Goal: Task Accomplishment & Management: Manage account settings

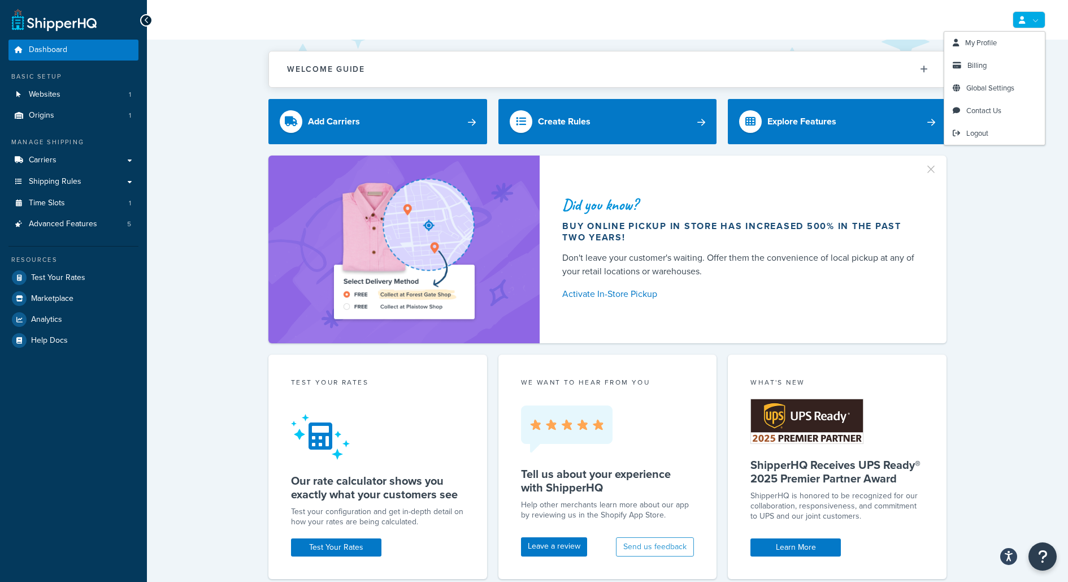
click at [1024, 23] on icon at bounding box center [1022, 19] width 6 height 7
click at [999, 135] on link "Logout" at bounding box center [995, 133] width 101 height 23
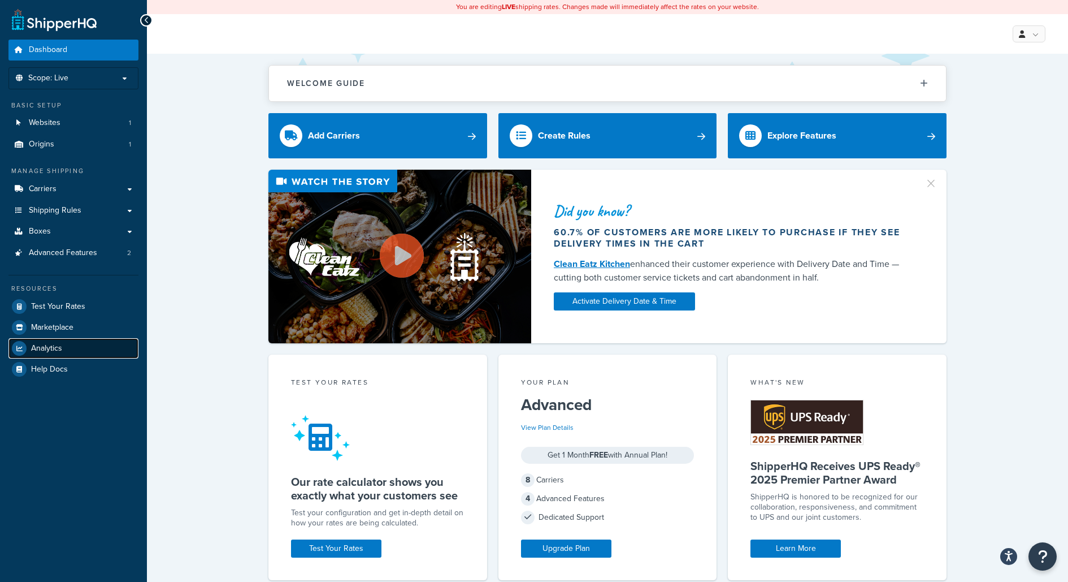
click at [127, 341] on link "Analytics" at bounding box center [73, 348] width 130 height 20
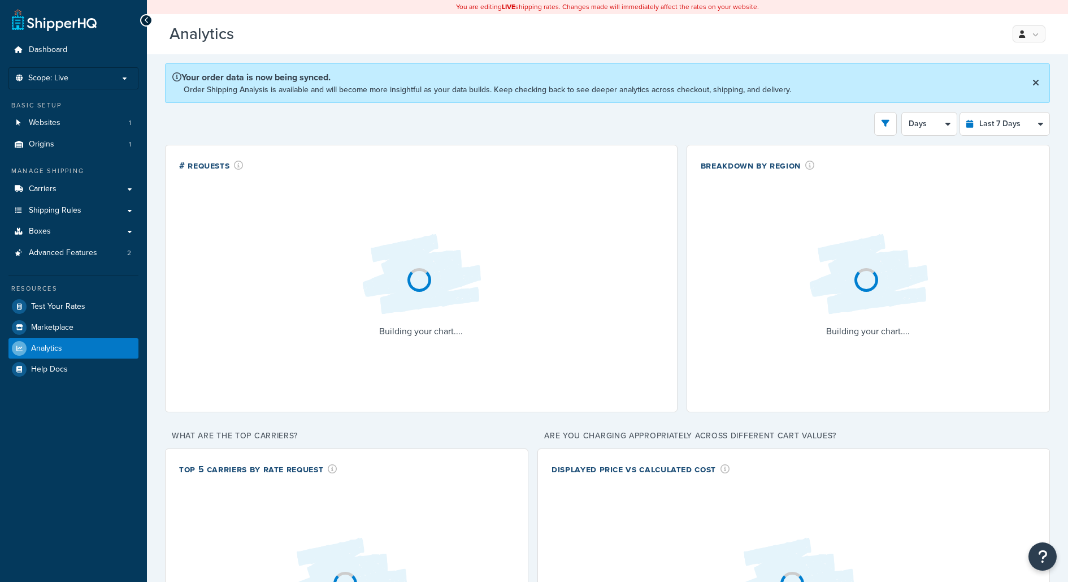
select select "last_7_days"
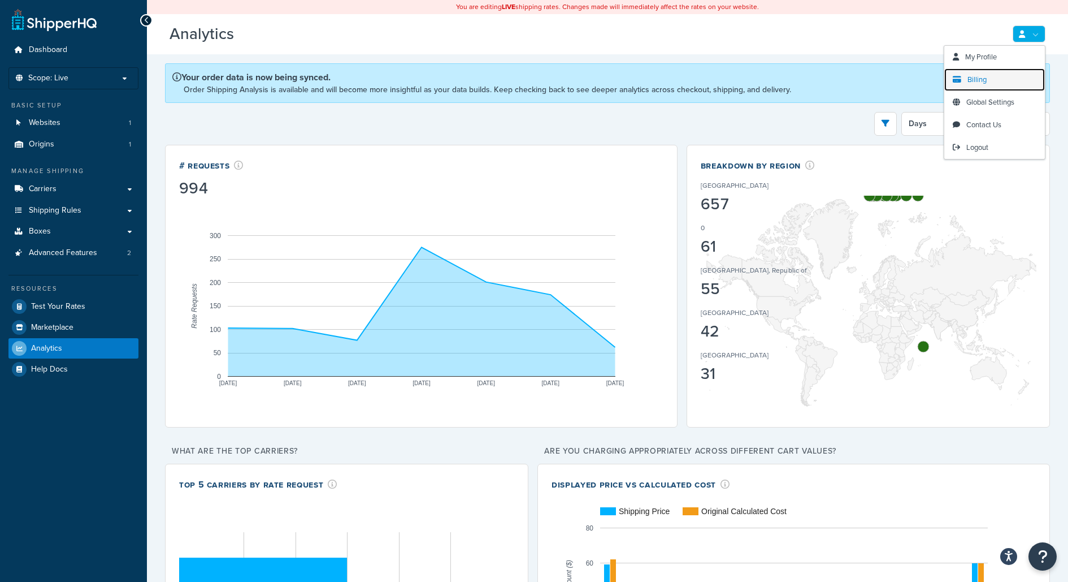
click at [999, 90] on link "Billing" at bounding box center [995, 79] width 101 height 23
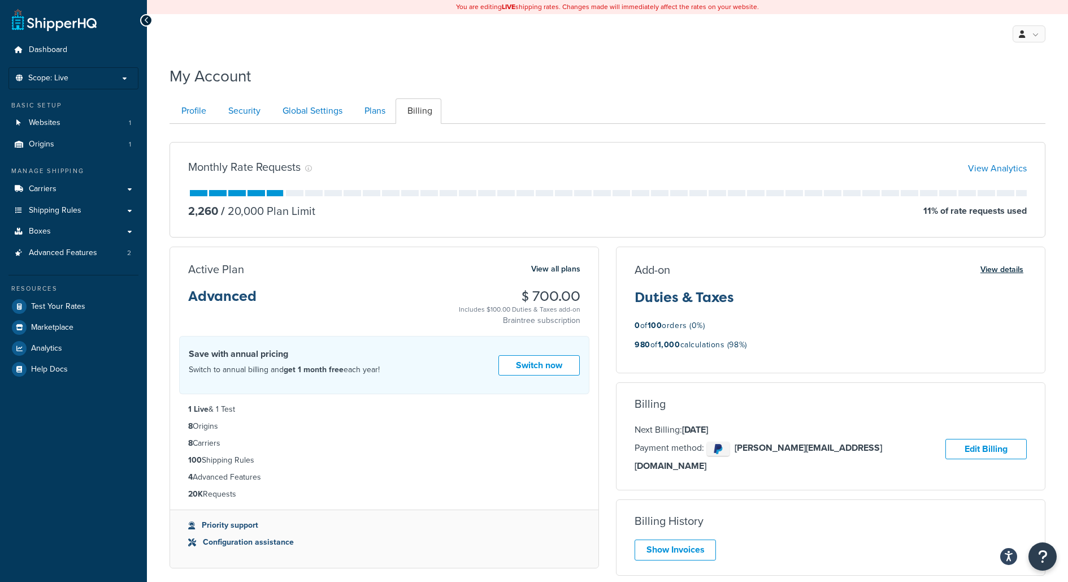
click at [1016, 267] on button "View details" at bounding box center [1002, 270] width 50 height 16
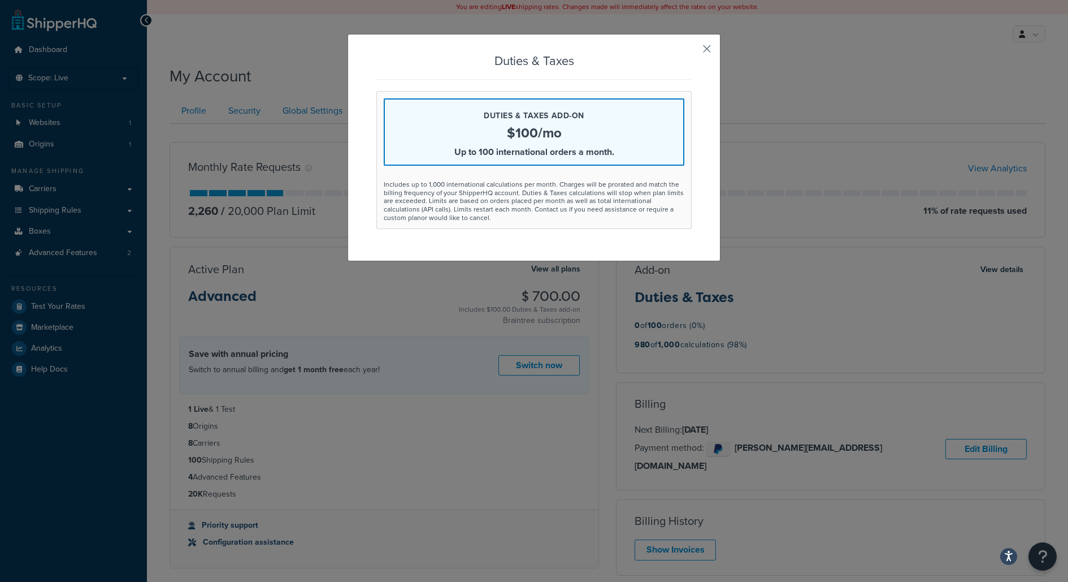
click at [692, 51] on button "button" at bounding box center [690, 52] width 3 height 3
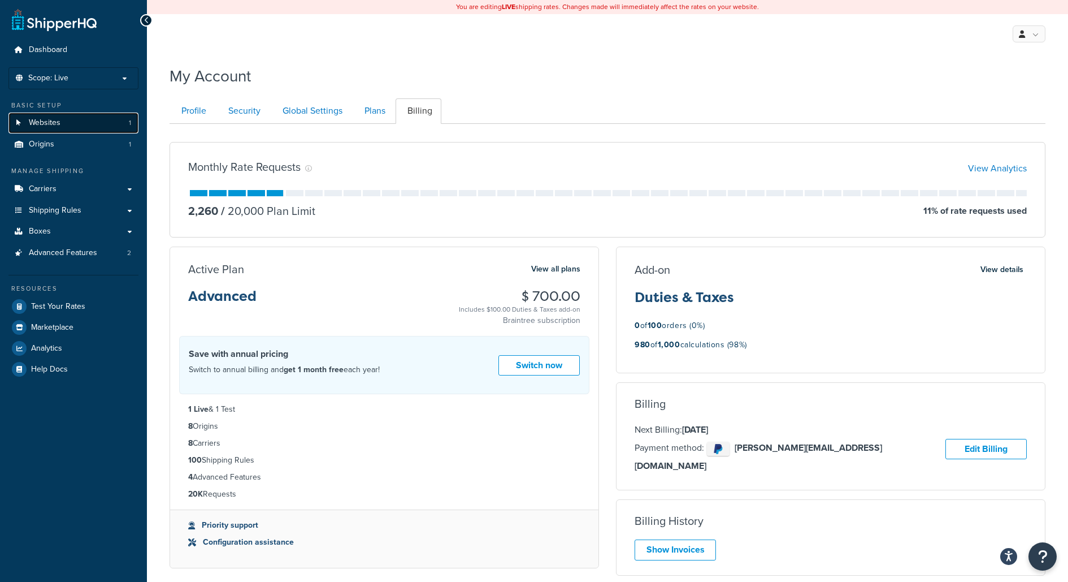
click at [123, 122] on link "Websites 1" at bounding box center [73, 122] width 130 height 21
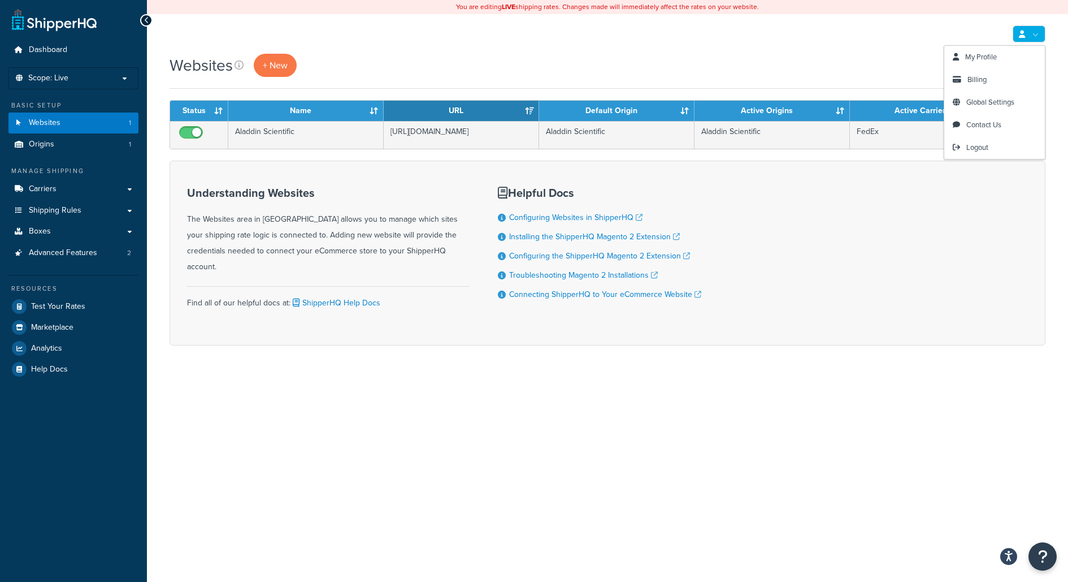
click at [1023, 34] on icon at bounding box center [1022, 34] width 6 height 7
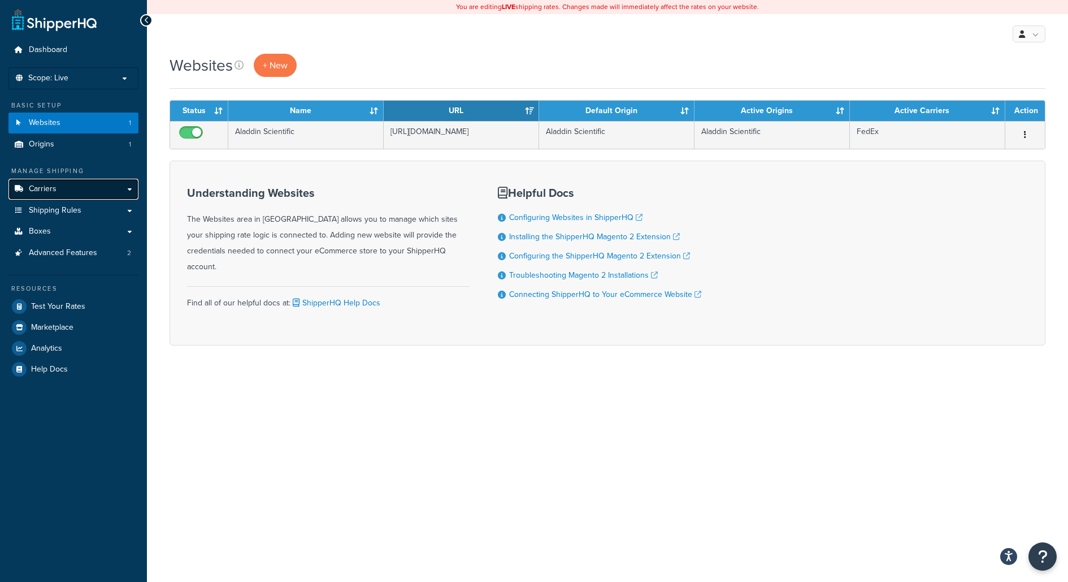
click at [127, 193] on link "Carriers" at bounding box center [73, 189] width 130 height 21
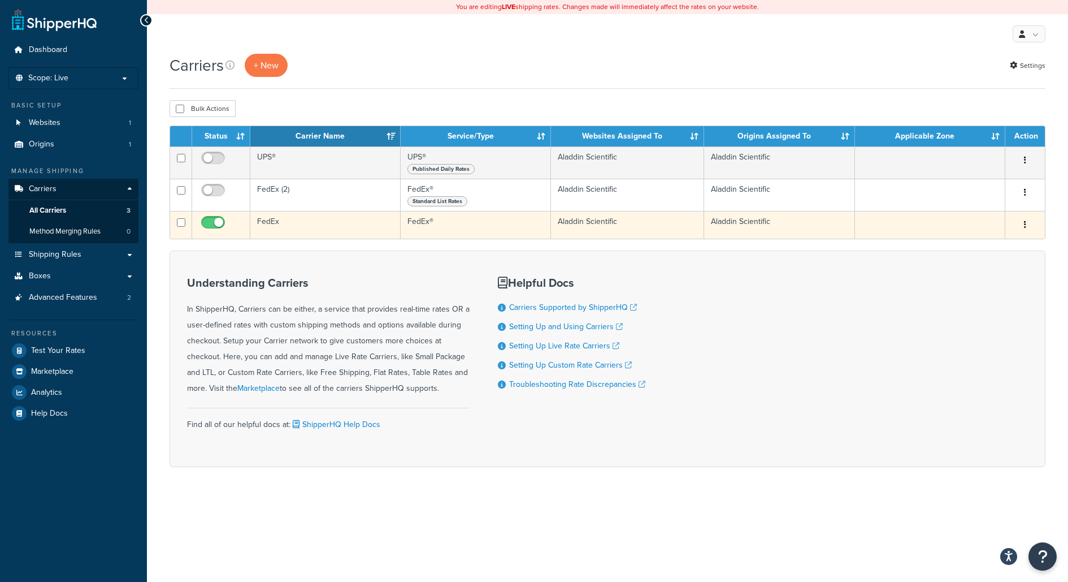
click at [279, 233] on td "FedEx" at bounding box center [325, 225] width 150 height 28
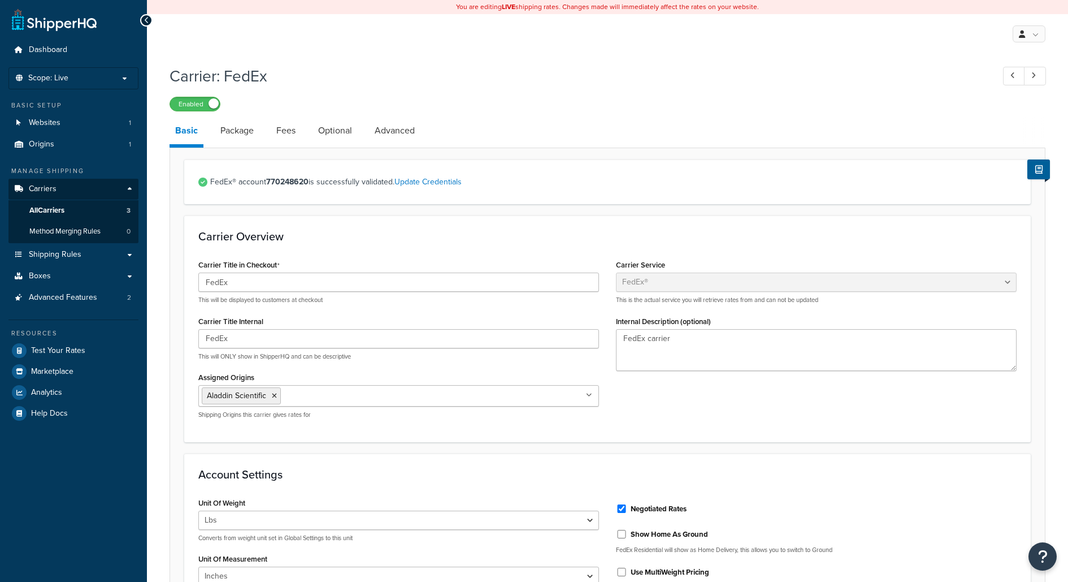
select select "fedEx"
select select "REGULAR_PICKUP"
select select "YOUR_PACKAGING"
click at [241, 126] on link "Package" at bounding box center [237, 130] width 45 height 27
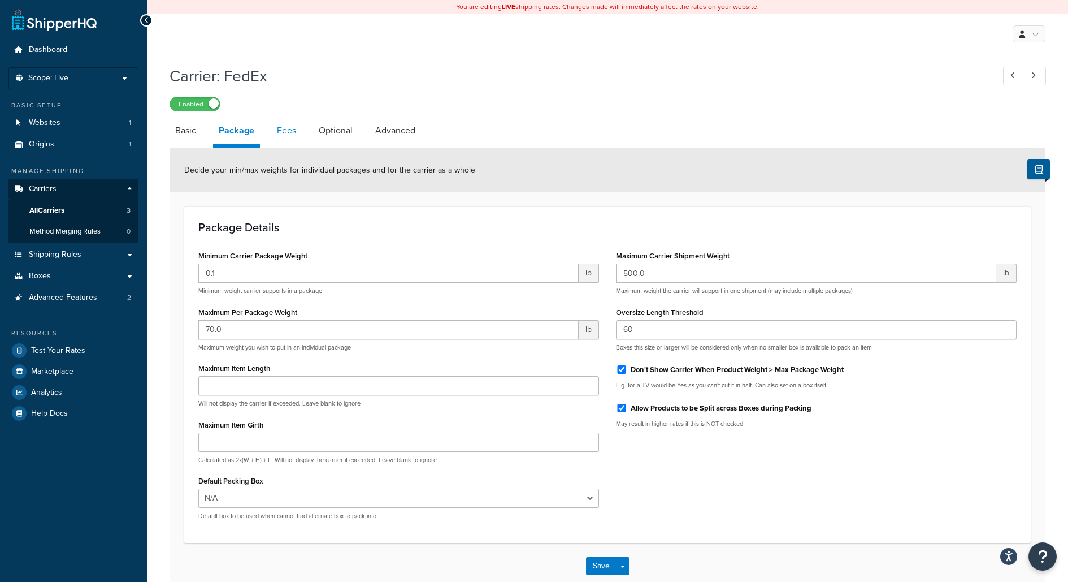
click at [298, 135] on link "Fees" at bounding box center [286, 130] width 31 height 27
select select "AFTER"
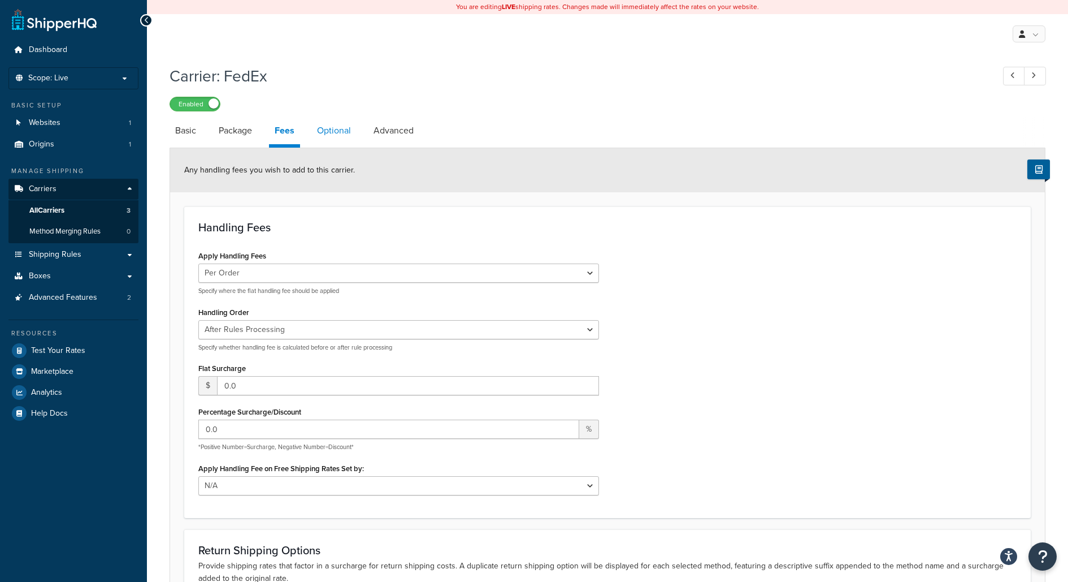
click at [347, 131] on link "Optional" at bounding box center [333, 130] width 45 height 27
select select "business"
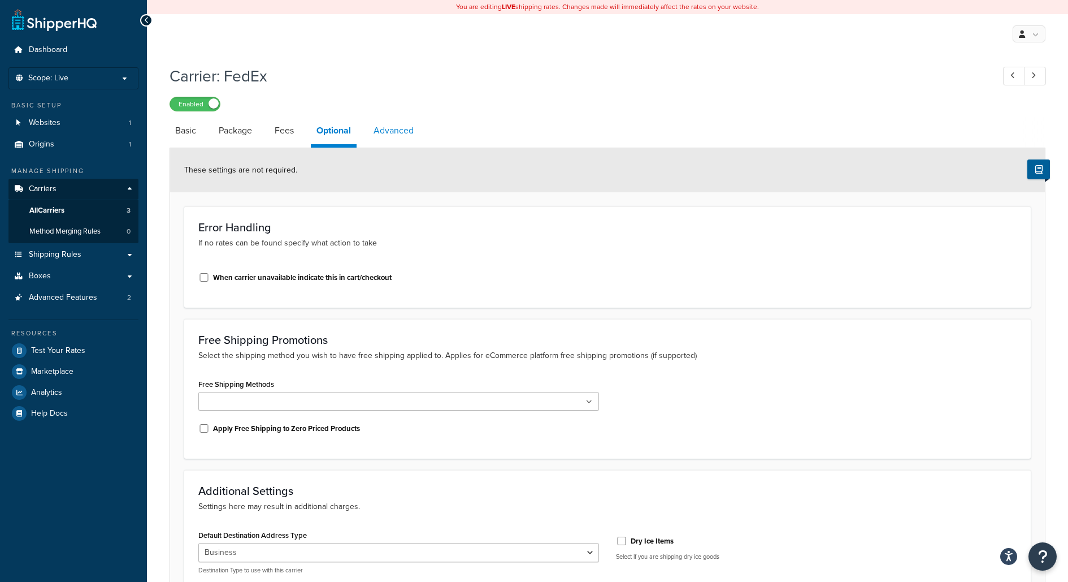
click at [401, 132] on link "Advanced" at bounding box center [393, 130] width 51 height 27
select select "false"
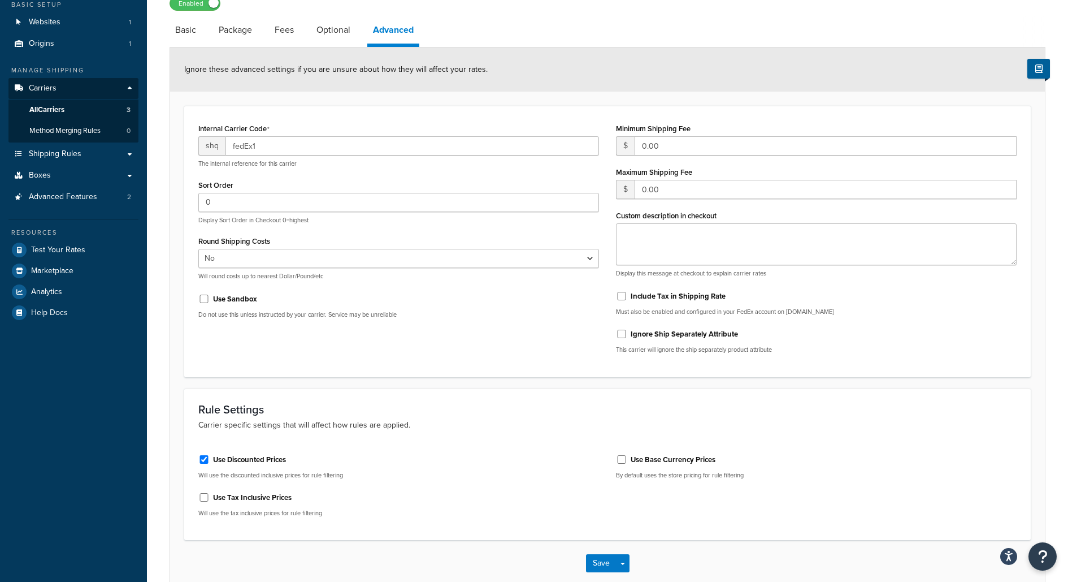
scroll to position [92, 0]
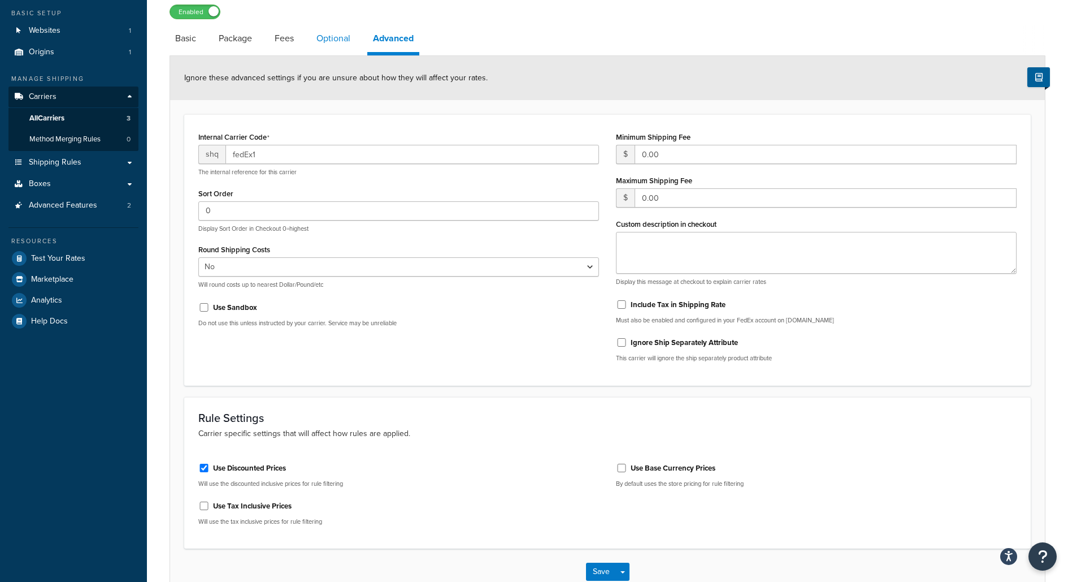
click at [327, 35] on link "Optional" at bounding box center [333, 38] width 45 height 27
select select "business"
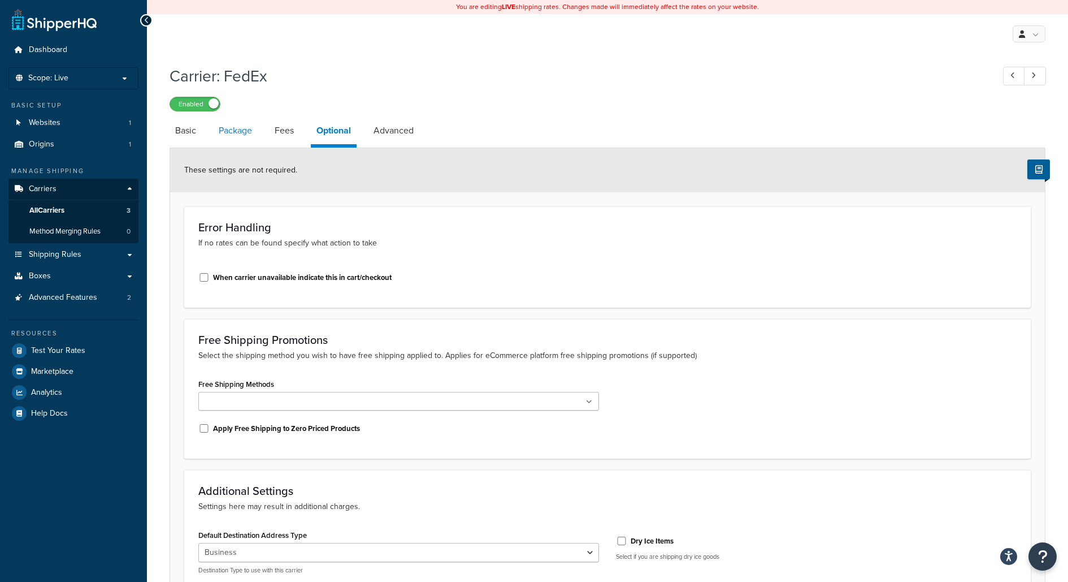
click at [235, 140] on link "Package" at bounding box center [235, 130] width 45 height 27
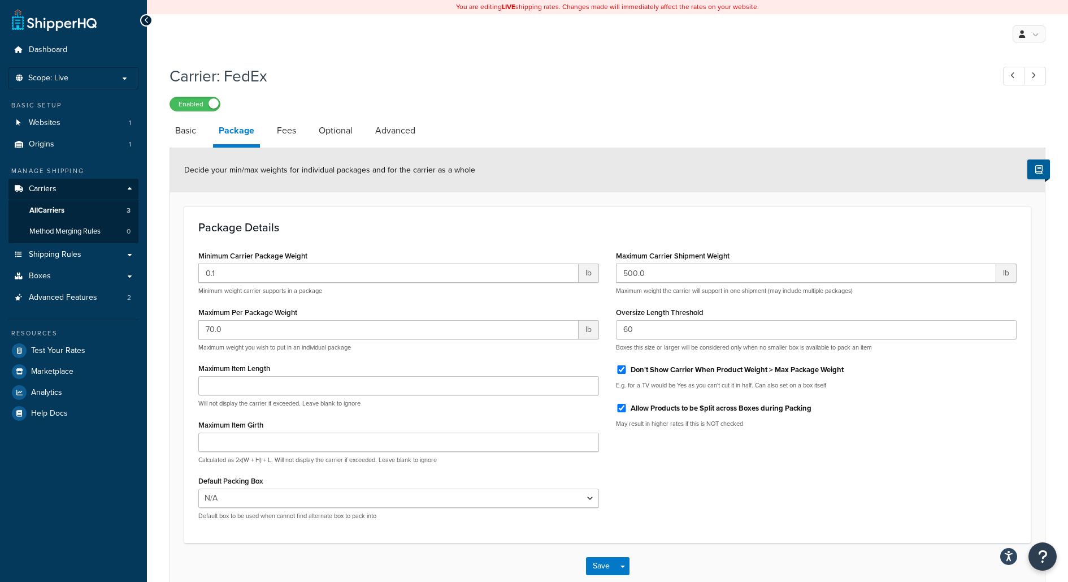
click at [159, 130] on div "Carrier: FedEx Enabled Basic Package Fees Optional Advanced Decide your min/max…" at bounding box center [607, 338] width 921 height 558
click at [193, 136] on link "Basic" at bounding box center [186, 130] width 32 height 27
select select "fedEx"
select select "REGULAR_PICKUP"
select select "YOUR_PACKAGING"
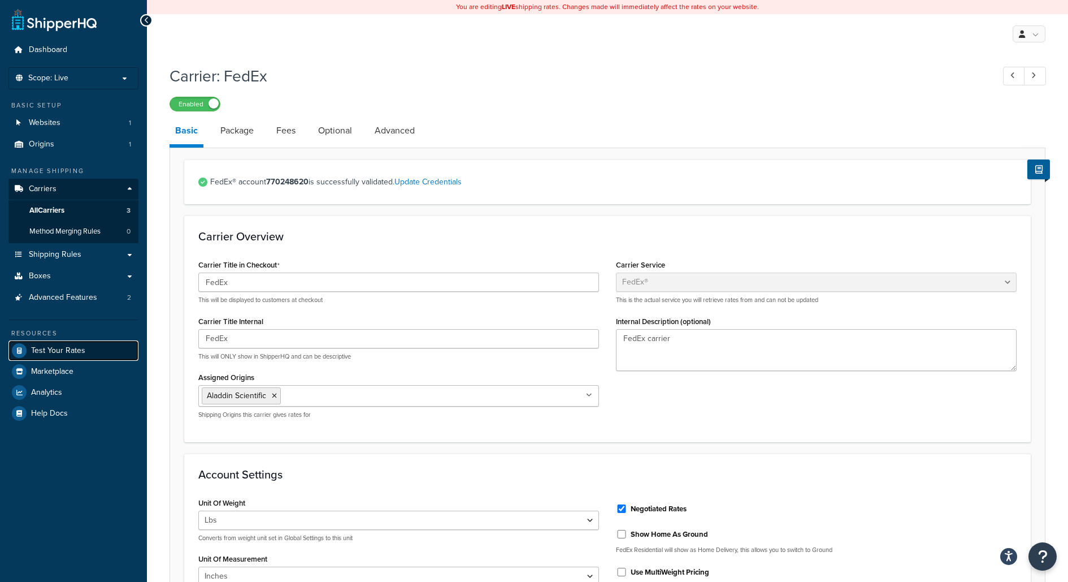
click at [99, 352] on link "Test Your Rates" at bounding box center [73, 350] width 130 height 20
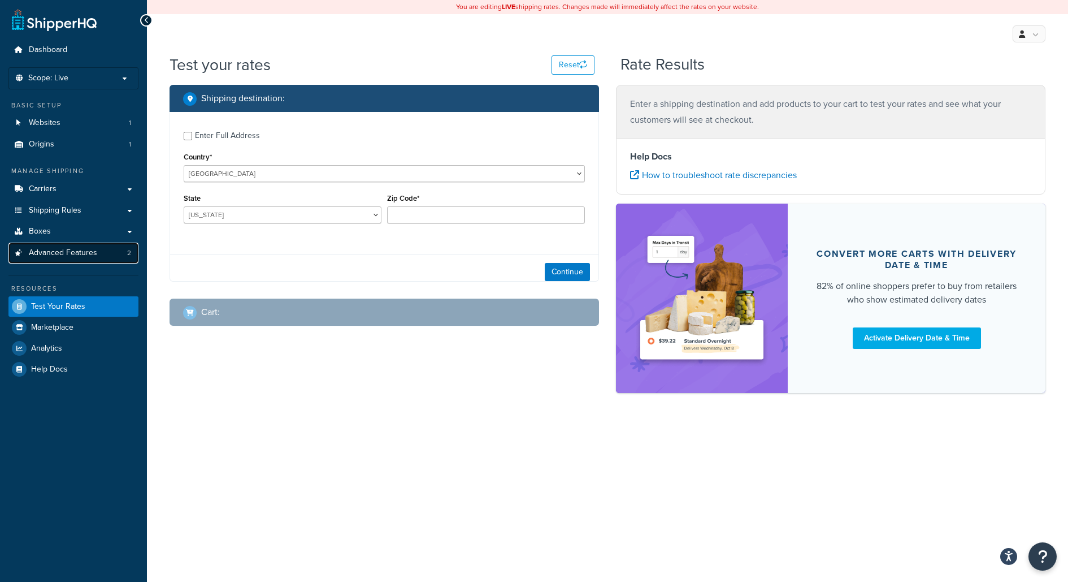
click at [101, 257] on link "Advanced Features 2" at bounding box center [73, 253] width 130 height 21
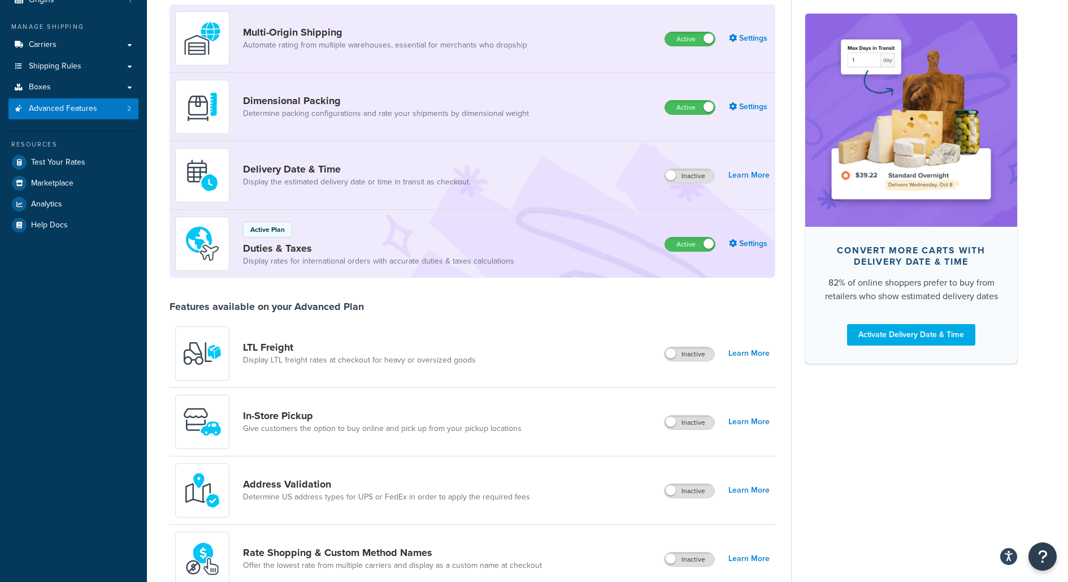
scroll to position [151, 0]
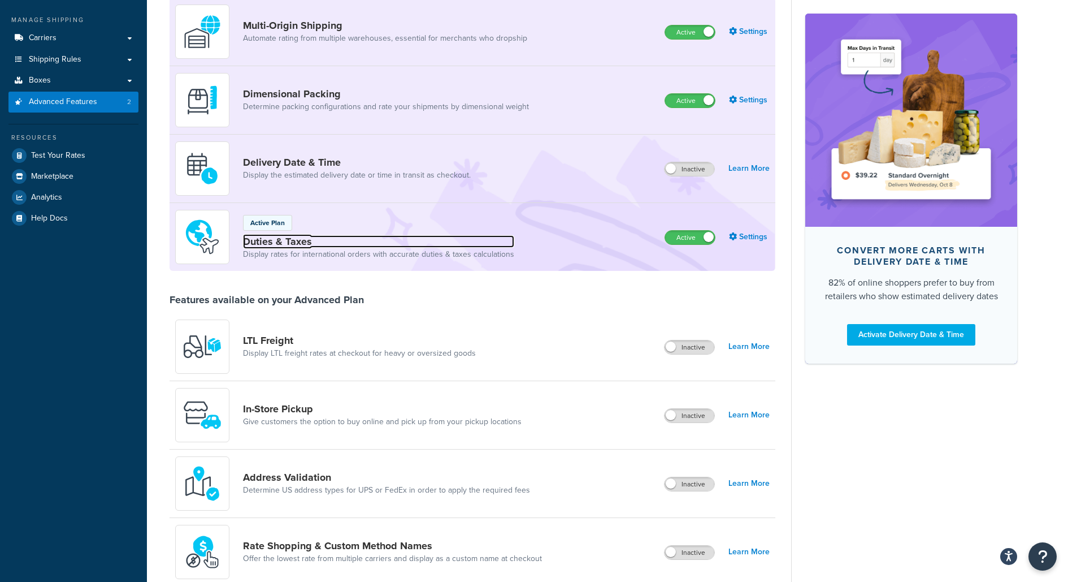
click at [358, 245] on link "Duties & Taxes" at bounding box center [378, 241] width 271 height 12
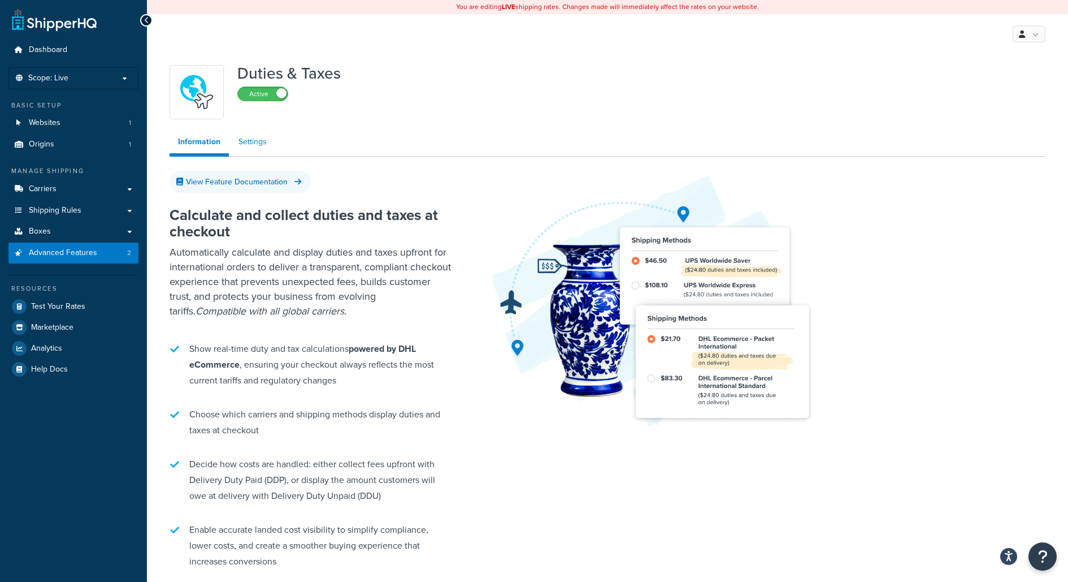
click at [263, 135] on link "Settings" at bounding box center [252, 142] width 45 height 23
select select "US"
select select "false"
select select "AVERAGE"
select select "BUSINESS"
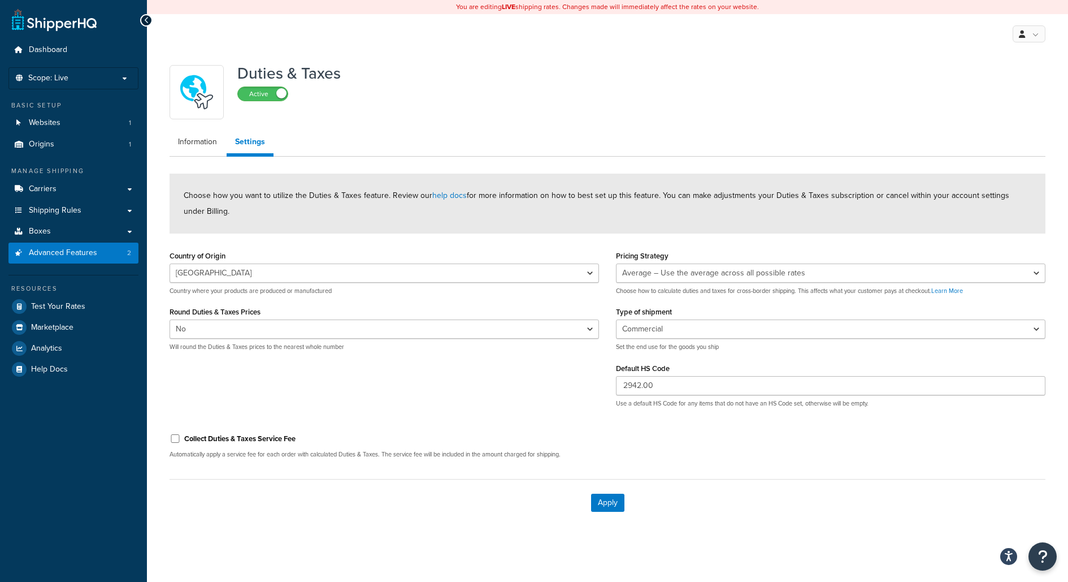
click at [215, 440] on label "Collect Duties & Taxes Service Fee" at bounding box center [239, 439] width 111 height 10
click at [181, 440] on input "Collect Duties & Taxes Service Fee" at bounding box center [175, 438] width 11 height 8
click at [215, 440] on label "Collect Duties & Taxes Service Fee" at bounding box center [239, 439] width 111 height 10
click at [181, 440] on input "Collect Duties & Taxes Service Fee" at bounding box center [175, 438] width 11 height 8
checkbox input "false"
